Goal: Task Accomplishment & Management: Manage account settings

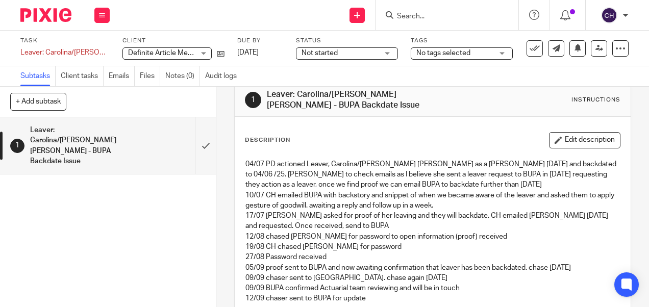
scroll to position [16, 0]
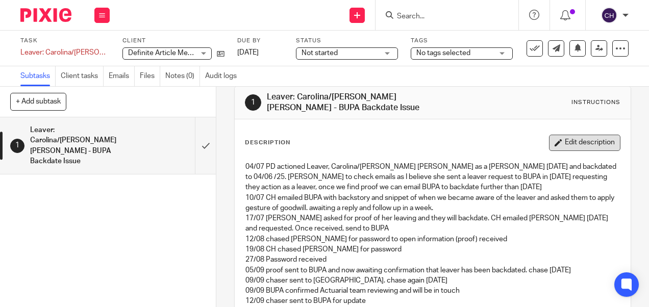
click at [568, 138] on button "Edit description" at bounding box center [584, 143] width 71 height 16
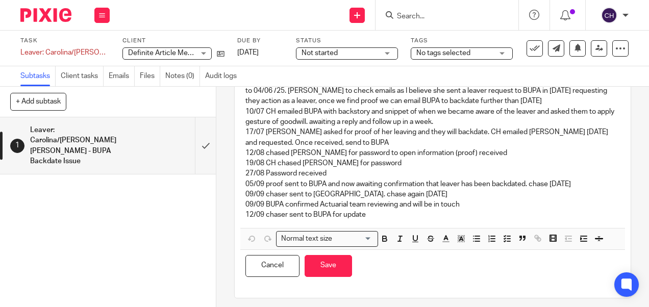
scroll to position [99, 0]
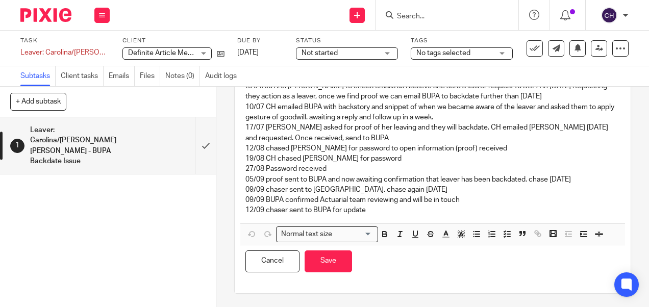
click at [396, 206] on p "12/09 chaser sent to BUPA for update" at bounding box center [433, 210] width 374 height 10
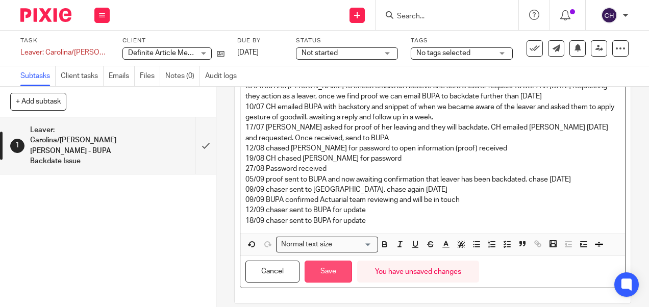
click at [330, 269] on button "Save" at bounding box center [328, 272] width 47 height 22
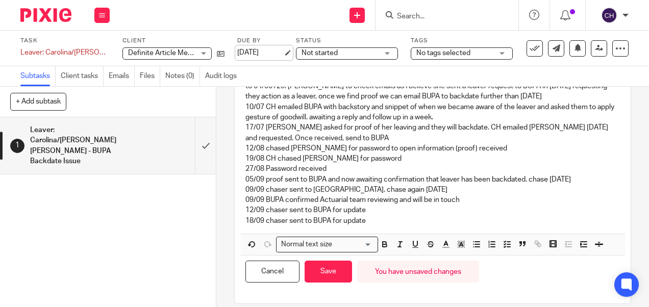
scroll to position [107, 0]
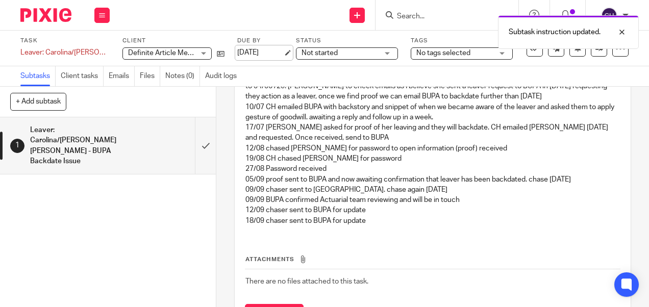
click at [250, 51] on link "[DATE]" at bounding box center [260, 52] width 46 height 11
click at [64, 10] on img at bounding box center [45, 15] width 51 height 14
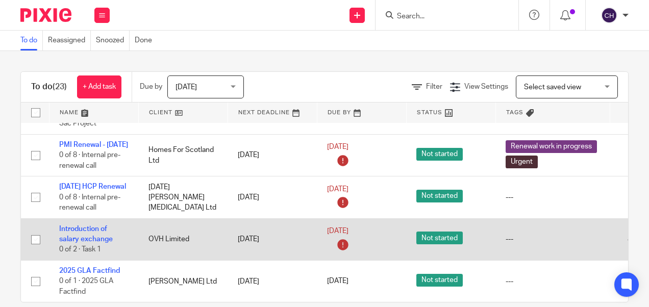
scroll to position [1075, 0]
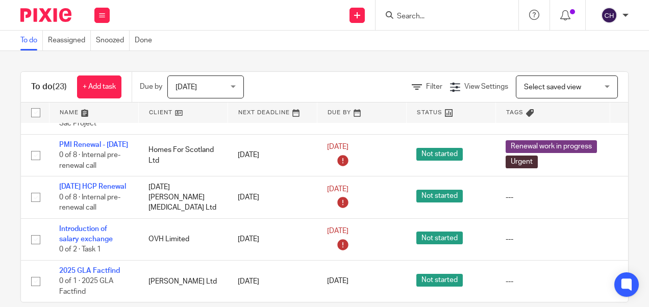
click at [435, 17] on input "Search" at bounding box center [442, 16] width 92 height 9
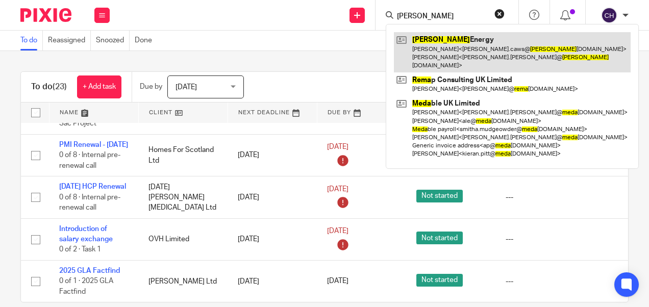
type input "reda"
click at [435, 51] on link at bounding box center [512, 52] width 237 height 40
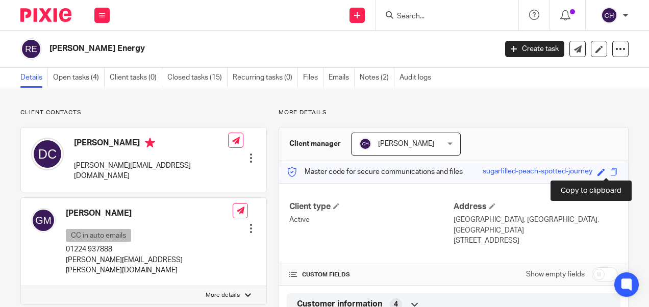
click at [611, 171] on span at bounding box center [615, 172] width 8 height 8
click at [81, 77] on link "Open tasks (4)" at bounding box center [79, 78] width 52 height 20
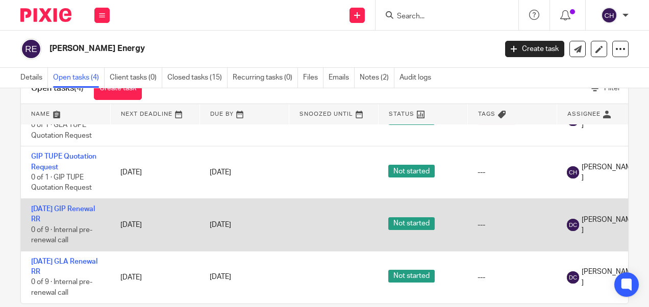
scroll to position [51, 0]
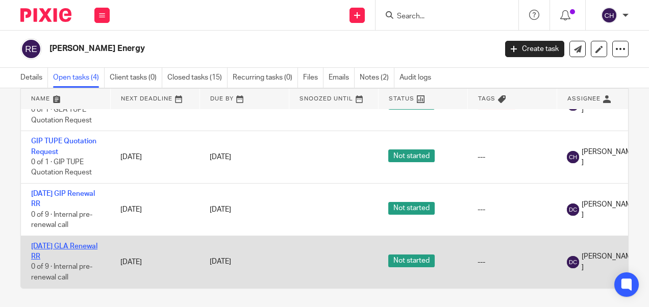
click at [40, 243] on link "01/11/25 GLA Renewal RR" at bounding box center [64, 251] width 66 height 17
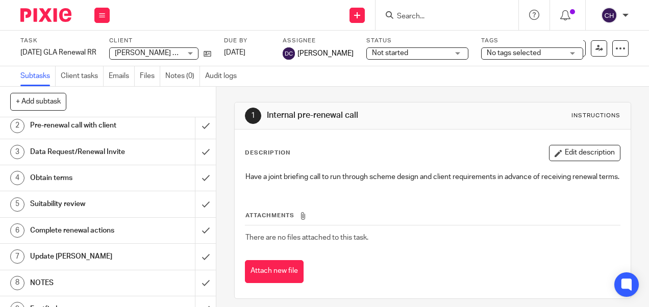
scroll to position [44, 0]
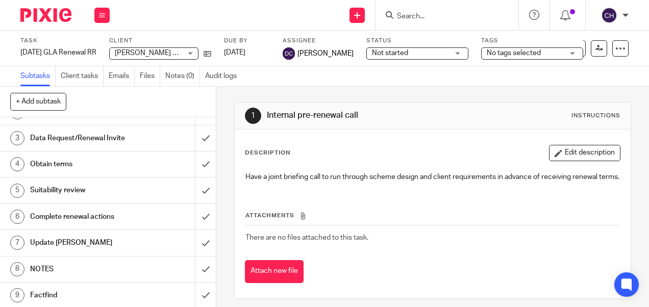
click at [46, 266] on h1 "NOTES" at bounding box center [81, 269] width 103 height 15
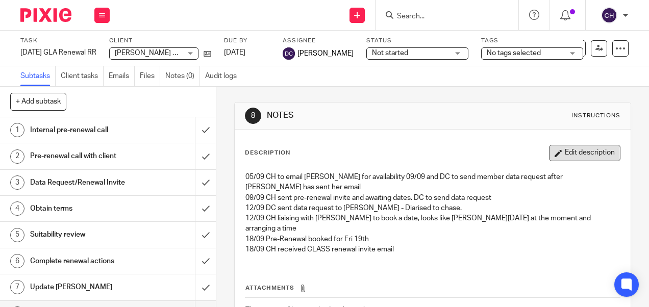
click at [563, 157] on button "Edit description" at bounding box center [584, 153] width 71 height 16
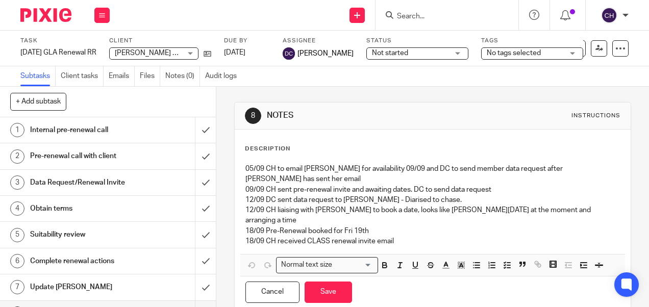
click at [416, 236] on p "18/09 CH received CLASS renewal invite email" at bounding box center [433, 241] width 374 height 10
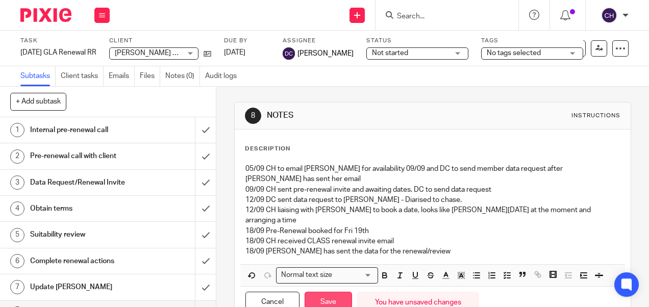
click at [323, 292] on button "Save" at bounding box center [328, 303] width 47 height 22
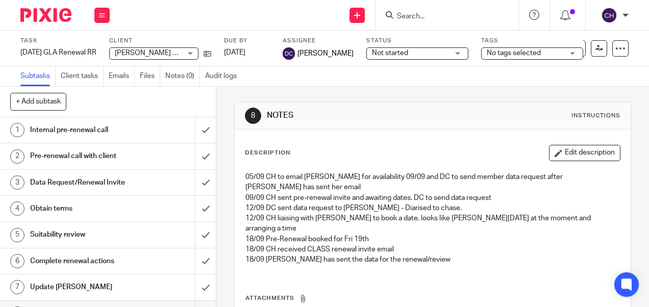
click at [549, 153] on button "Edit description" at bounding box center [584, 153] width 71 height 16
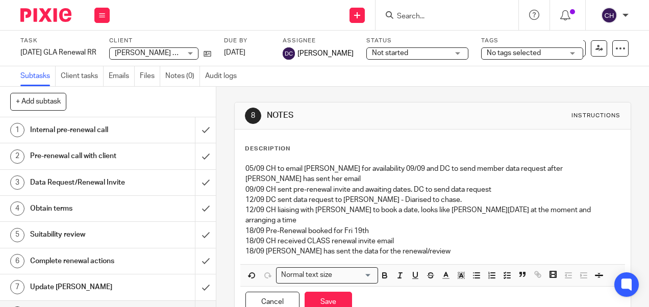
click at [424, 247] on p "18/09 Deborah has sent the data for the renewal/review" at bounding box center [433, 252] width 374 height 10
click at [432, 247] on p "18/09 Deborah has sent the data for the renewal/review" at bounding box center [433, 252] width 374 height 10
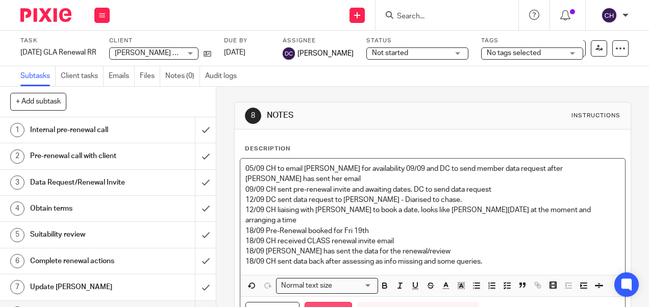
click at [334, 302] on button "Save" at bounding box center [328, 313] width 47 height 22
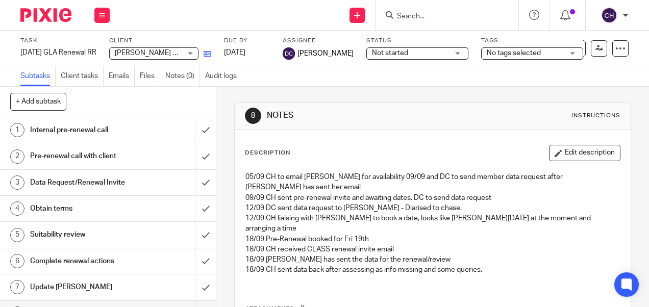
click at [211, 55] on icon at bounding box center [208, 54] width 8 height 8
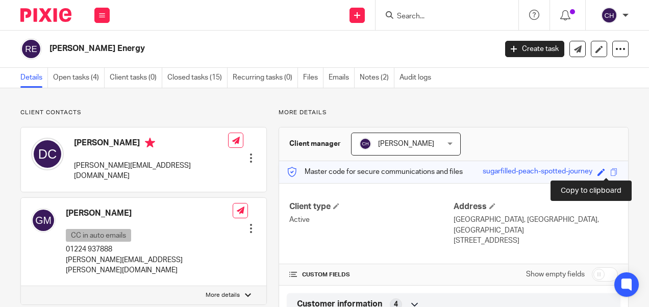
click at [611, 175] on span at bounding box center [615, 172] width 8 height 8
click at [75, 68] on link "Open tasks (4)" at bounding box center [79, 78] width 52 height 20
click at [75, 80] on link "Open tasks (4)" at bounding box center [79, 78] width 52 height 20
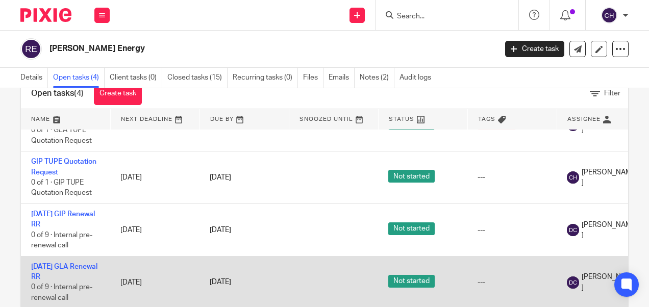
scroll to position [51, 0]
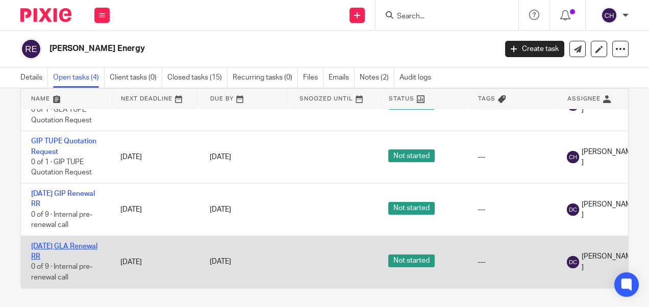
click at [53, 243] on link "[DATE] GLA Renewal RR" at bounding box center [64, 251] width 66 height 17
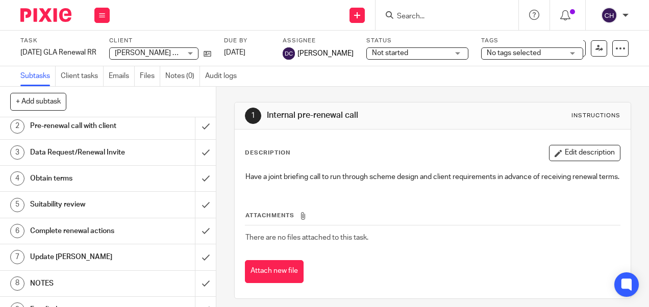
scroll to position [44, 0]
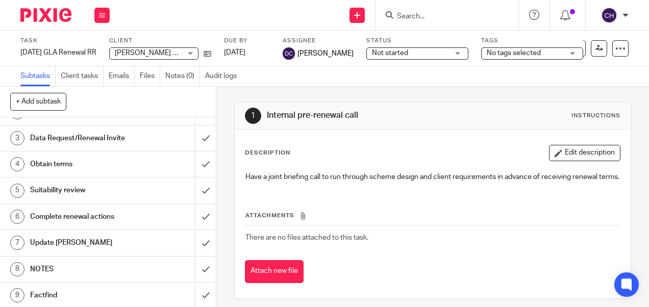
click at [62, 271] on h1 "NOTES" at bounding box center [81, 269] width 103 height 15
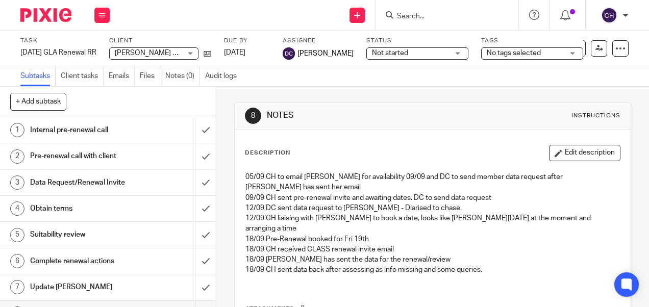
click at [407, 265] on p "18/09 CH sent data back after assessing as info missing and some queries." at bounding box center [433, 270] width 374 height 10
click at [211, 52] on icon at bounding box center [208, 54] width 8 height 8
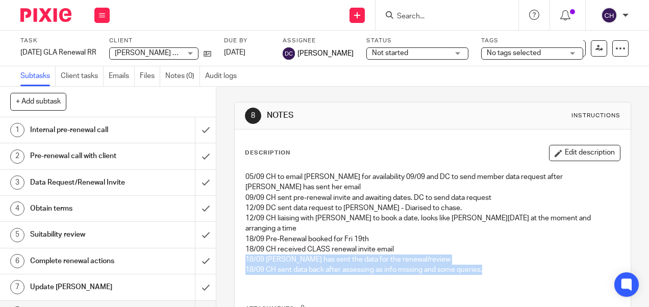
drag, startPoint x: 492, startPoint y: 250, endPoint x: 240, endPoint y: 236, distance: 252.6
click at [240, 236] on div "05/09 CH to email [PERSON_NAME] for availability 09/09 and DC to send member da…" at bounding box center [432, 225] width 384 height 116
copy div "18/09 [PERSON_NAME] has sent the data for the renewal/review 18/09 CH sent data…"
click at [211, 53] on icon at bounding box center [208, 54] width 8 height 8
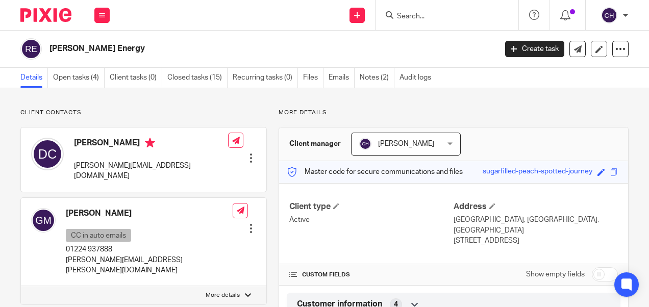
click at [605, 176] on div "Save sugarfilled-peach-spotted-journey" at bounding box center [552, 172] width 138 height 12
click at [611, 169] on span at bounding box center [615, 172] width 8 height 8
click at [88, 72] on link "Open tasks (4)" at bounding box center [79, 78] width 52 height 20
click at [83, 80] on link "Open tasks (4)" at bounding box center [79, 78] width 52 height 20
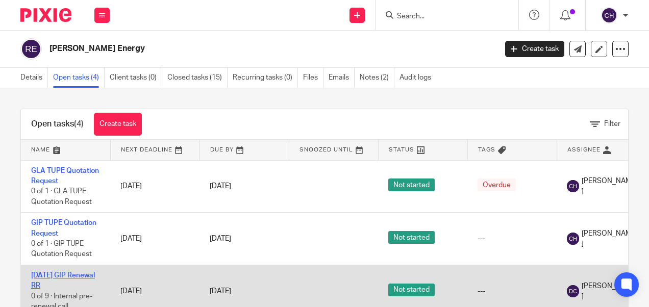
click at [54, 275] on link "[DATE] GIP Renewal RR" at bounding box center [63, 280] width 64 height 17
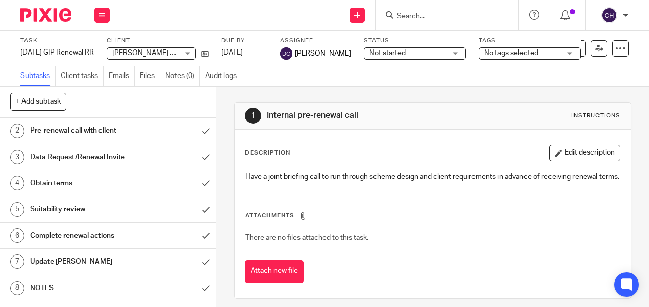
scroll to position [44, 0]
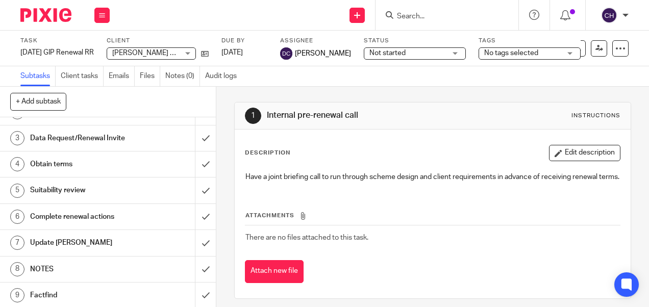
click at [31, 267] on h1 "NOTES" at bounding box center [81, 269] width 103 height 15
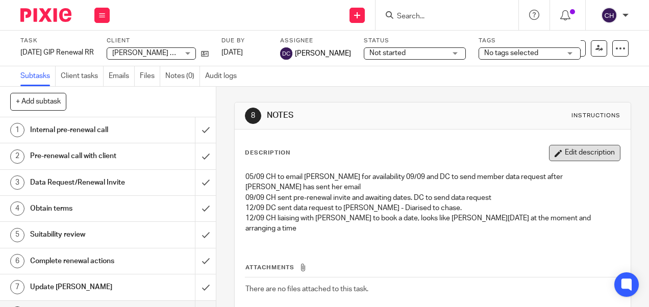
click at [557, 150] on button "Edit description" at bounding box center [584, 153] width 71 height 16
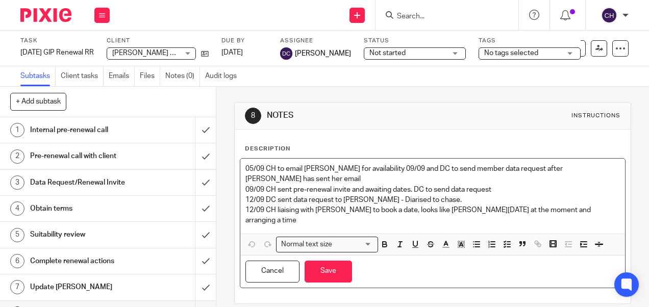
click at [590, 205] on p "12/09 CH liaising with [PERSON_NAME] to book a date, looks like [PERSON_NAME][D…" at bounding box center [433, 215] width 374 height 21
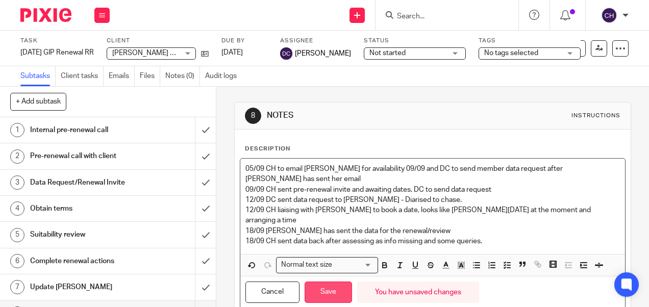
click at [317, 282] on button "Save" at bounding box center [328, 293] width 47 height 22
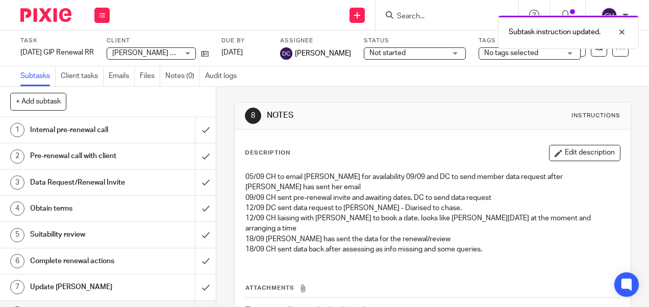
click at [43, 20] on img at bounding box center [45, 15] width 51 height 14
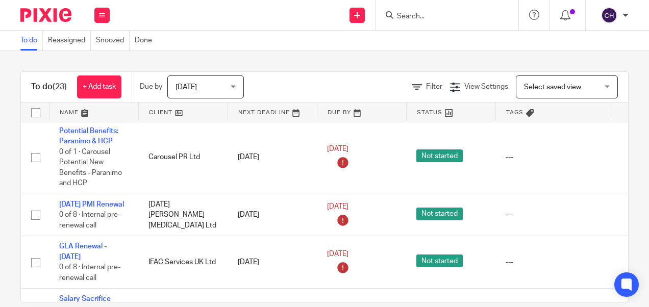
scroll to position [514, 0]
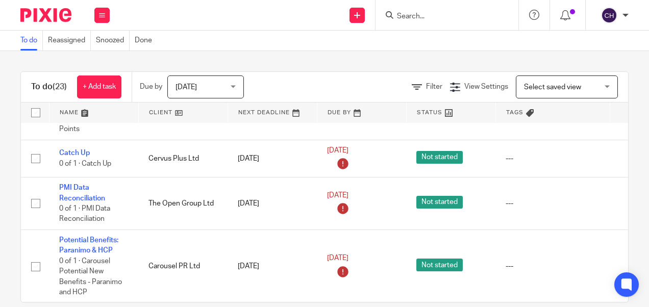
click at [215, 84] on span "[DATE]" at bounding box center [203, 86] width 54 height 21
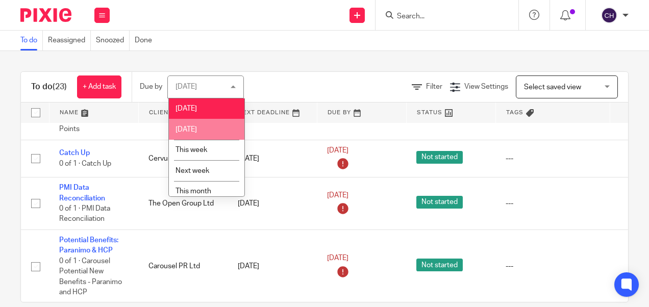
click at [197, 130] on span "[DATE]" at bounding box center [186, 129] width 21 height 7
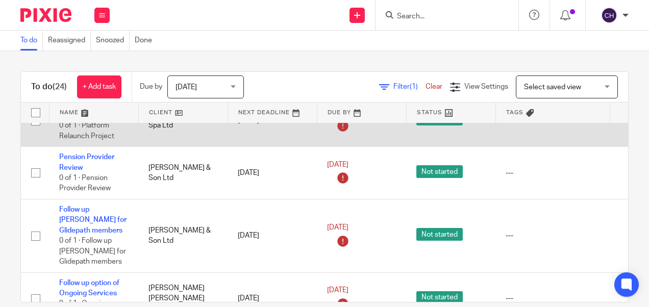
scroll to position [51, 0]
